Goal: Transaction & Acquisition: Book appointment/travel/reservation

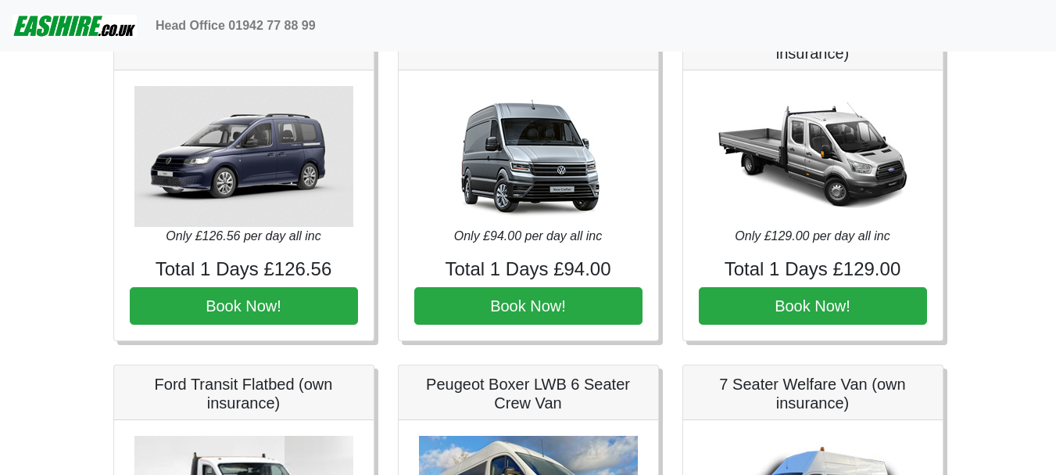
scroll to position [1095, 0]
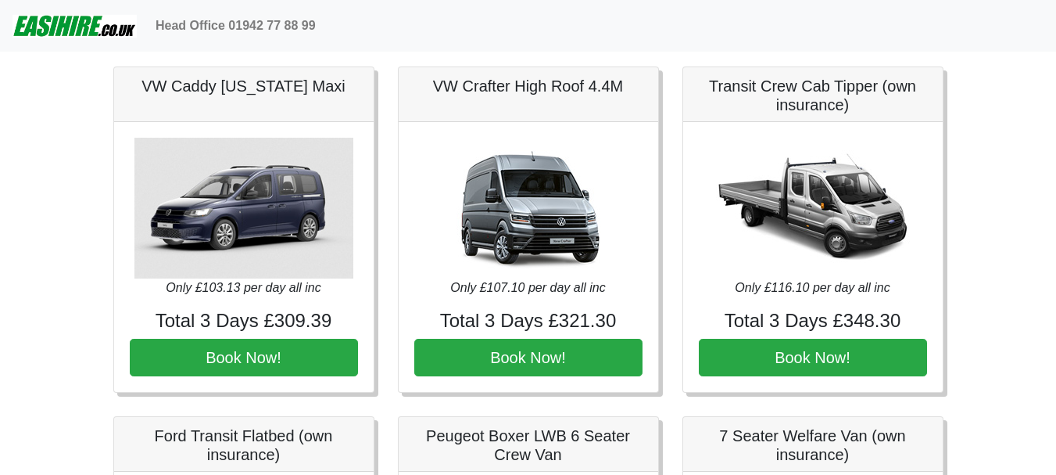
scroll to position [1173, 0]
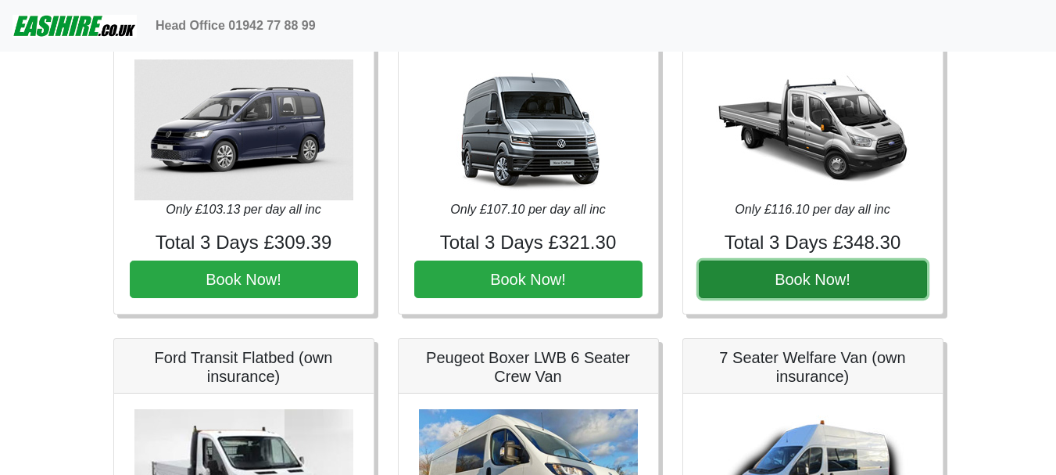
click at [759, 278] on button "Book Now!" at bounding box center [813, 279] width 228 height 38
